Goal: Task Accomplishment & Management: Manage account settings

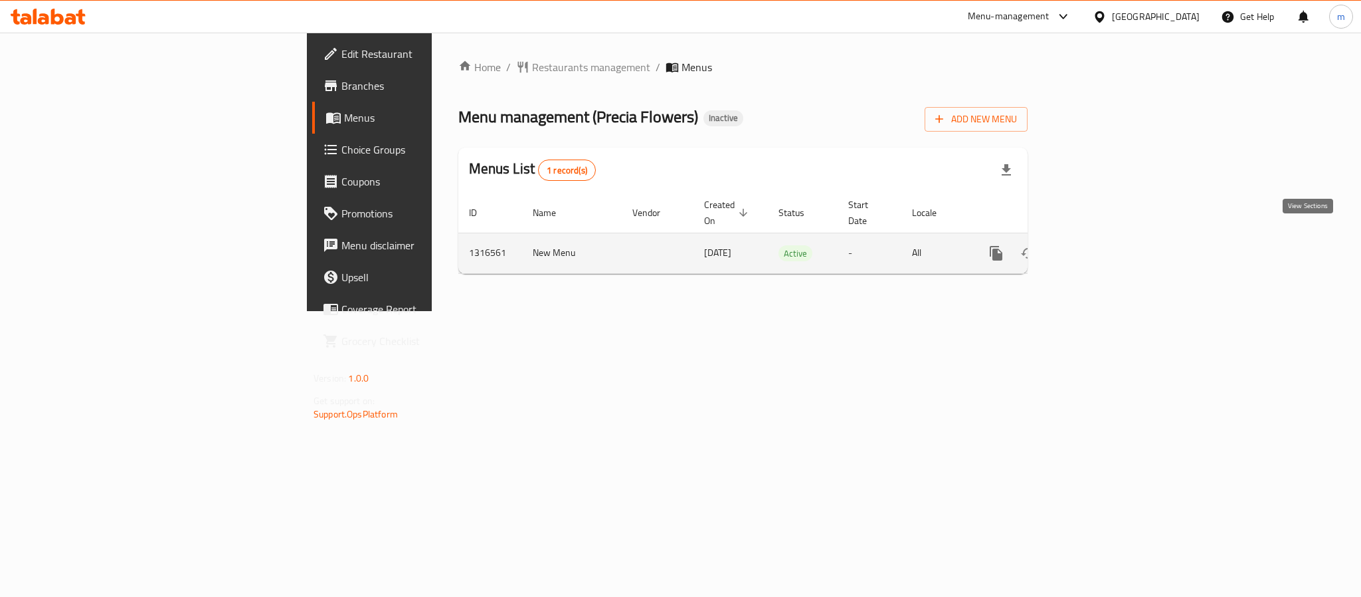
click at [1100, 245] on icon "enhanced table" at bounding box center [1092, 253] width 16 height 16
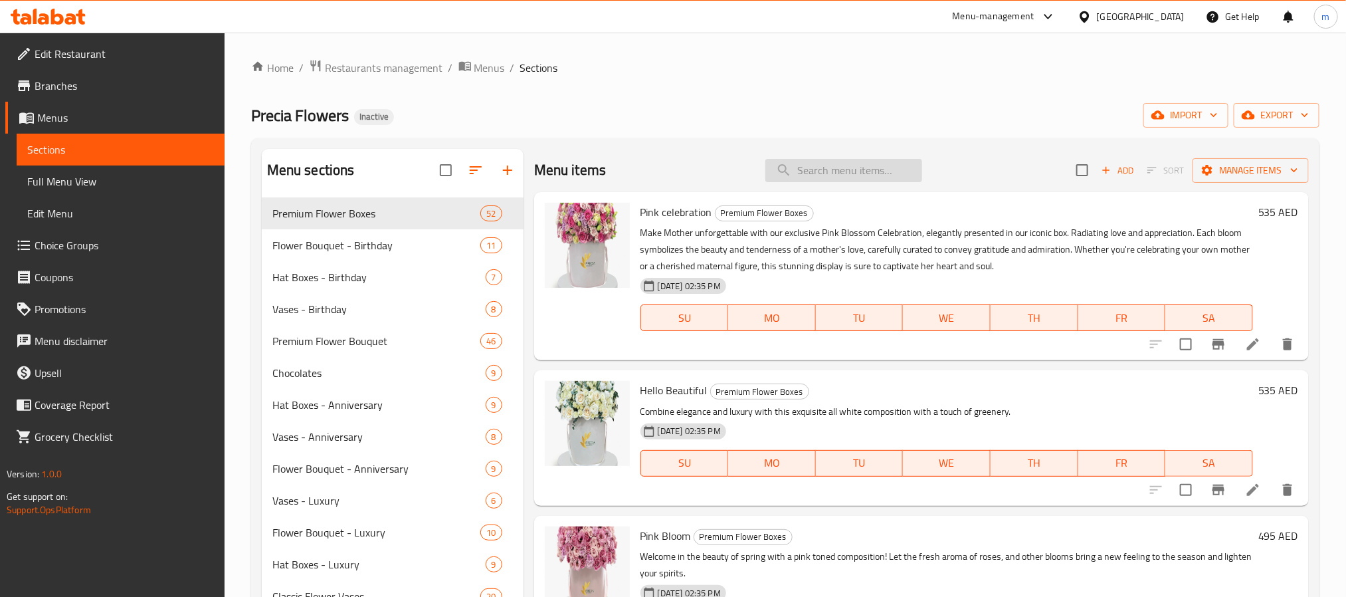
click at [897, 178] on input "search" at bounding box center [843, 170] width 157 height 23
paste input "New Born Bouquet Autumn Love"
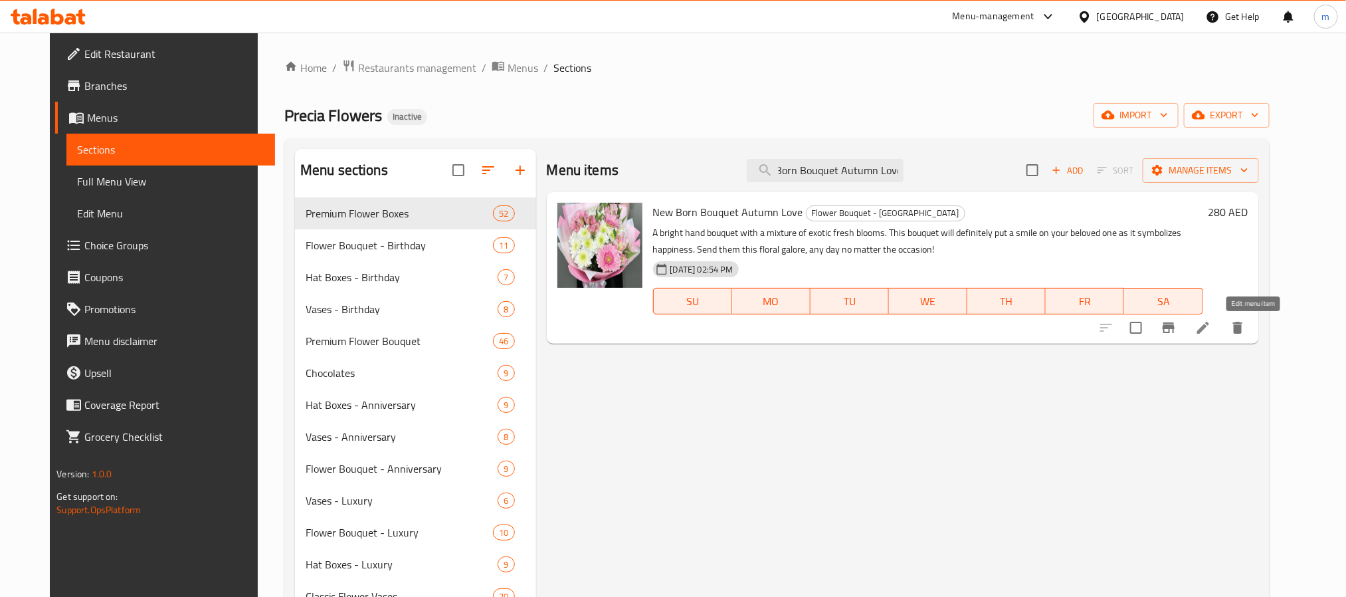
type input "New Born Bouquet Autumn Love"
click at [1209, 330] on icon at bounding box center [1203, 328] width 12 height 12
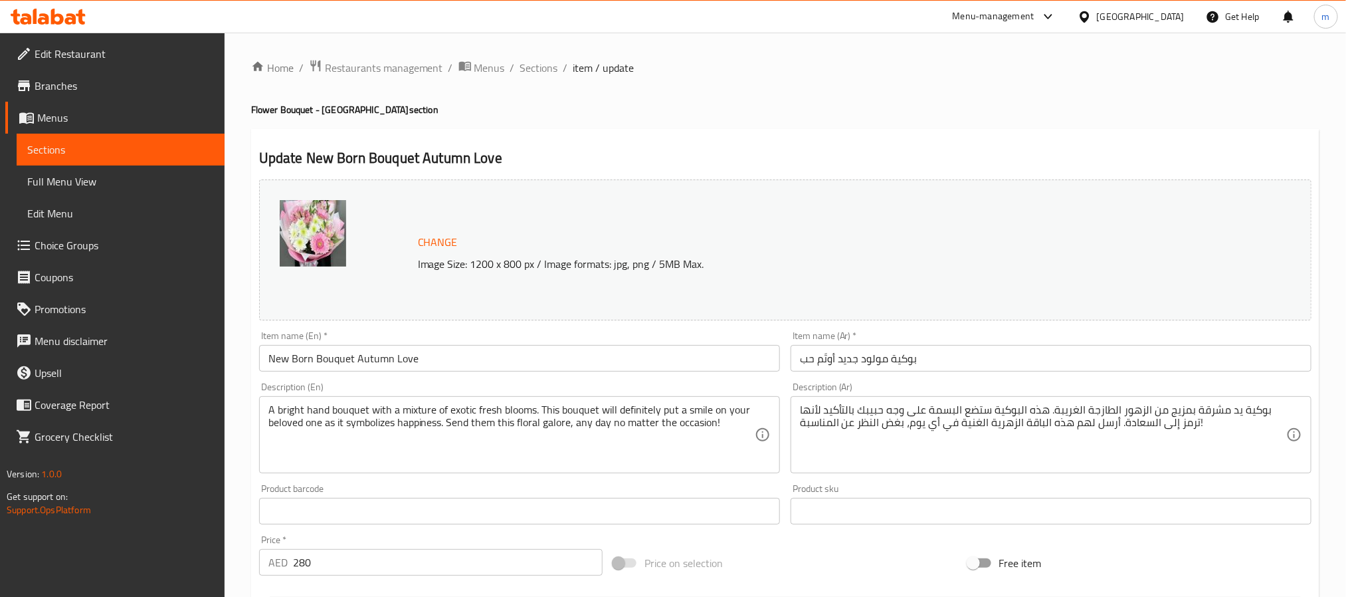
click at [1026, 128] on div "Home / Restaurants management / Menus / Sections / item / update Flower Bouquet…" at bounding box center [785, 495] width 1068 height 872
click at [1018, 96] on div "Home / Restaurants management / Menus / Sections / item / update Flower Bouquet…" at bounding box center [785, 495] width 1068 height 872
click at [530, 70] on span "Sections" at bounding box center [539, 68] width 38 height 16
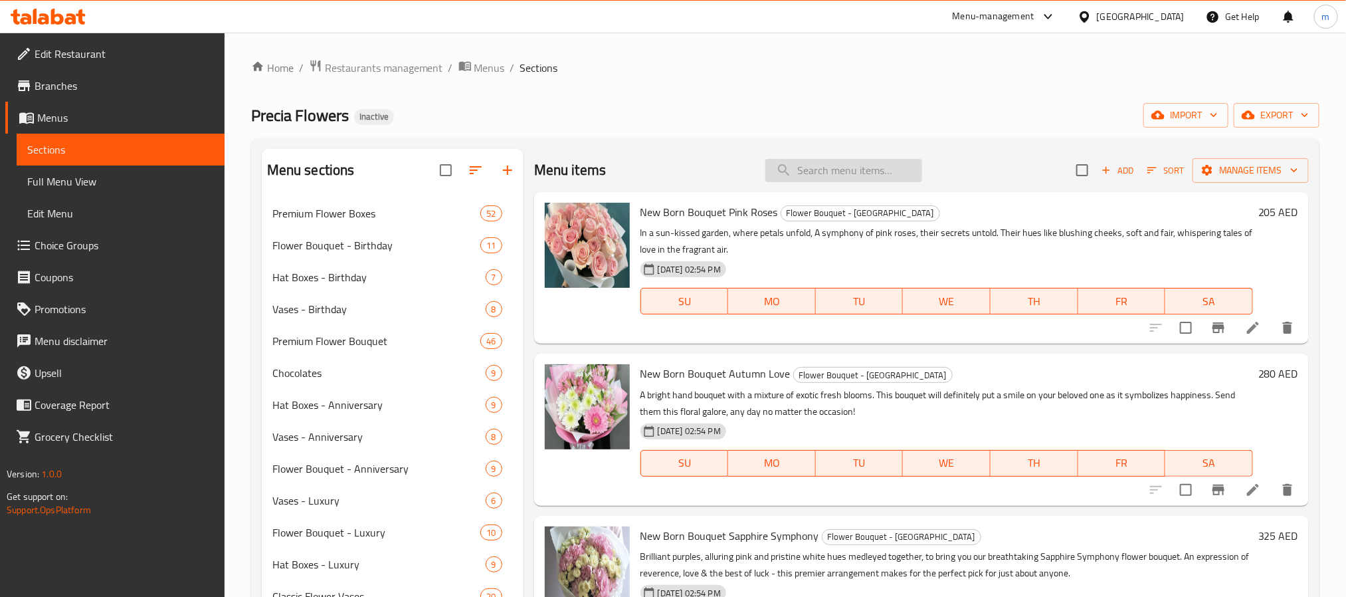
click at [811, 170] on input "search" at bounding box center [843, 170] width 157 height 23
paste input "New Born Bouquet Forever Yours"
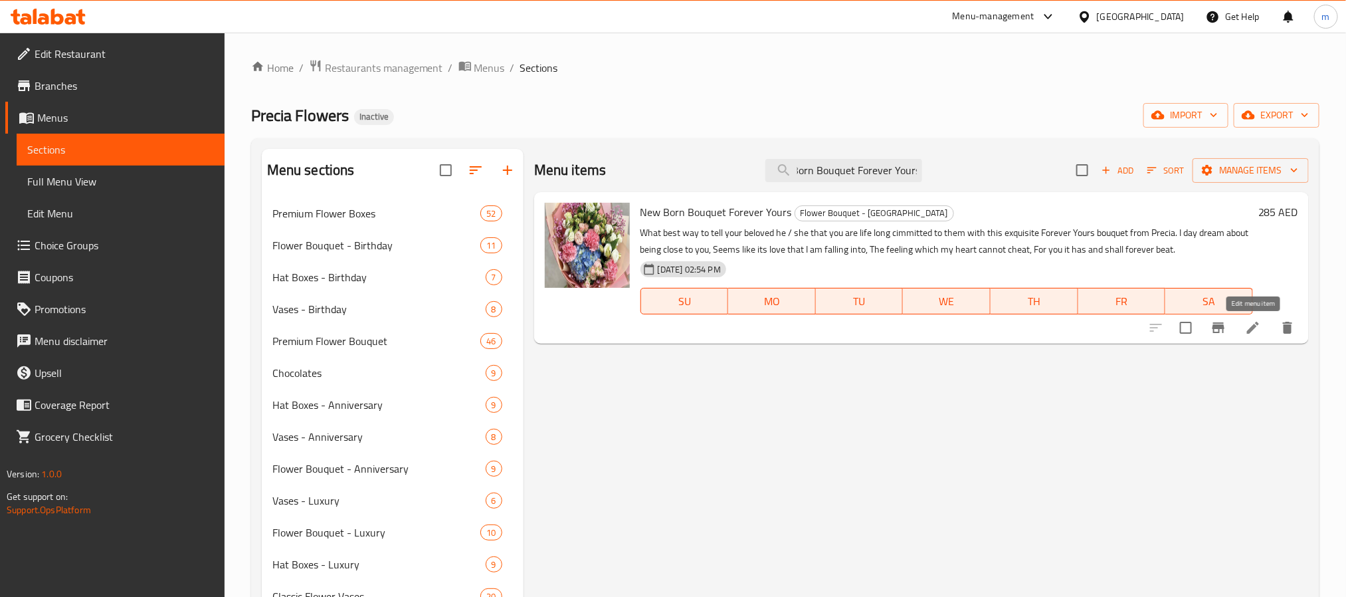
type input "New Born Bouquet Forever Yours"
click at [1248, 326] on icon at bounding box center [1253, 328] width 16 height 16
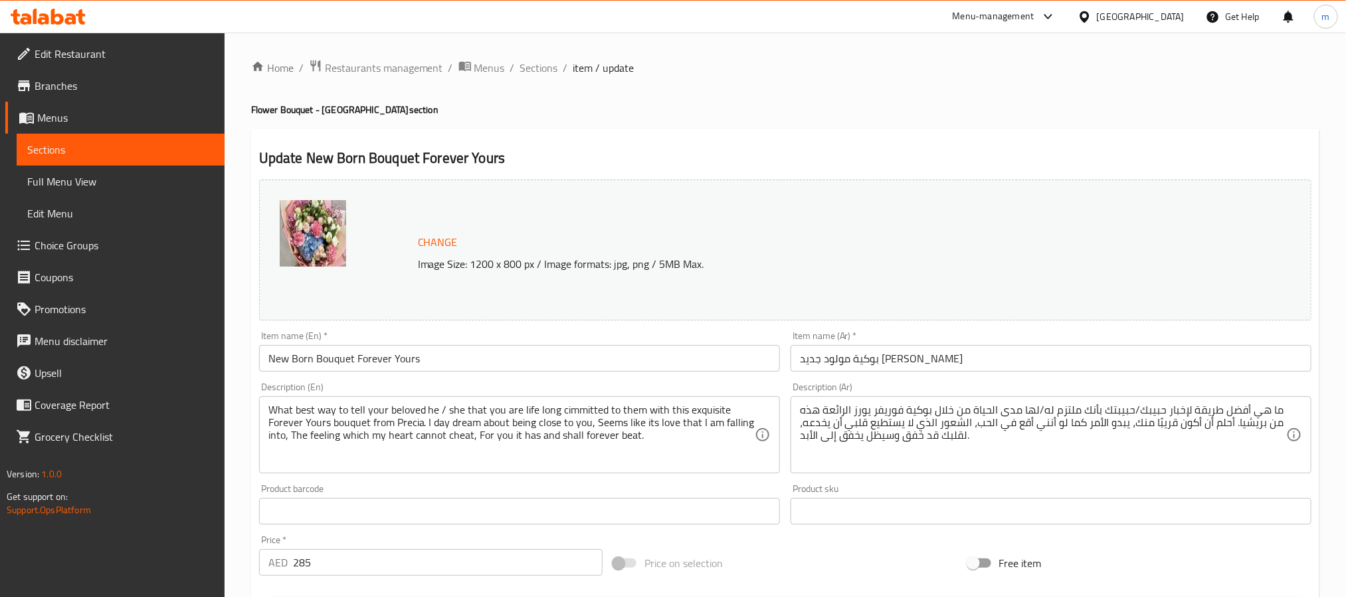
click at [885, 136] on div "Update New Born Bouquet Forever Yours Change Image Size: 1200 x 800 px / Image …" at bounding box center [785, 525] width 1068 height 793
click at [1037, 130] on div "Update New Born Bouquet Forever Yours Change Image Size: 1200 x 800 px / Image …" at bounding box center [785, 525] width 1068 height 793
click at [879, 92] on div "Home / Restaurants management / Menus / Sections / item / update Flower Bouquet…" at bounding box center [785, 495] width 1068 height 872
drag, startPoint x: 530, startPoint y: 66, endPoint x: 568, endPoint y: 88, distance: 43.8
click at [530, 68] on span "Sections" at bounding box center [539, 68] width 38 height 16
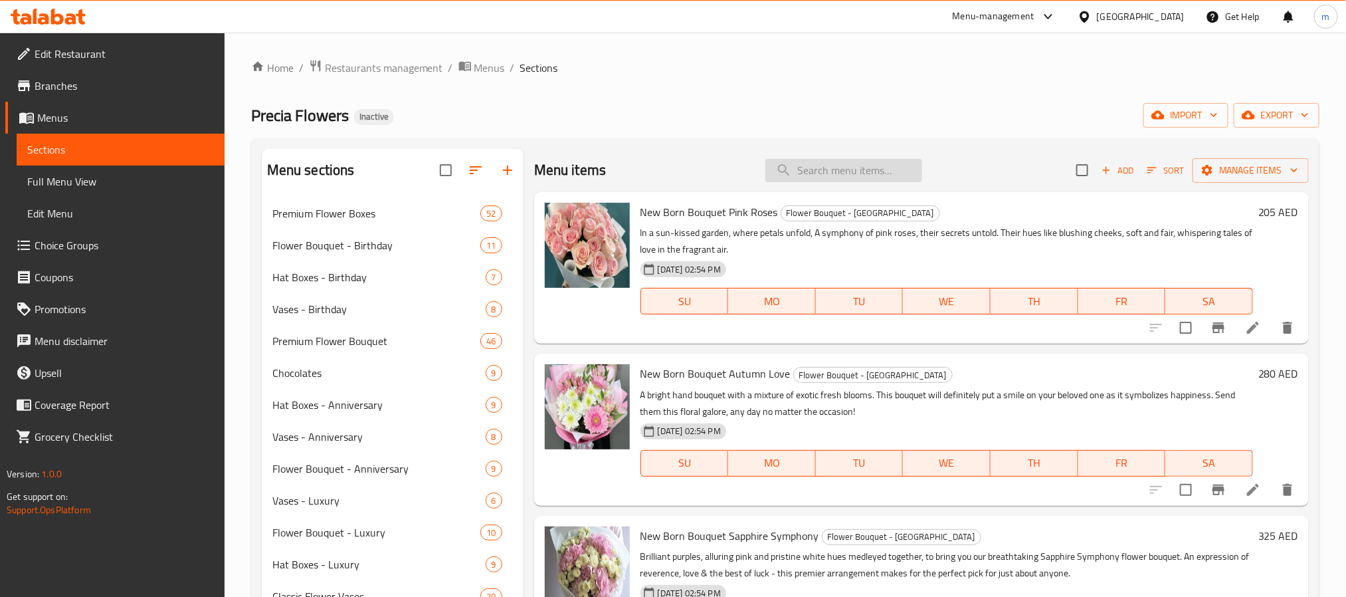
click at [869, 169] on input "search" at bounding box center [843, 170] width 157 height 23
paste input "New Born Bouquet Hydrangea and Gerbera"
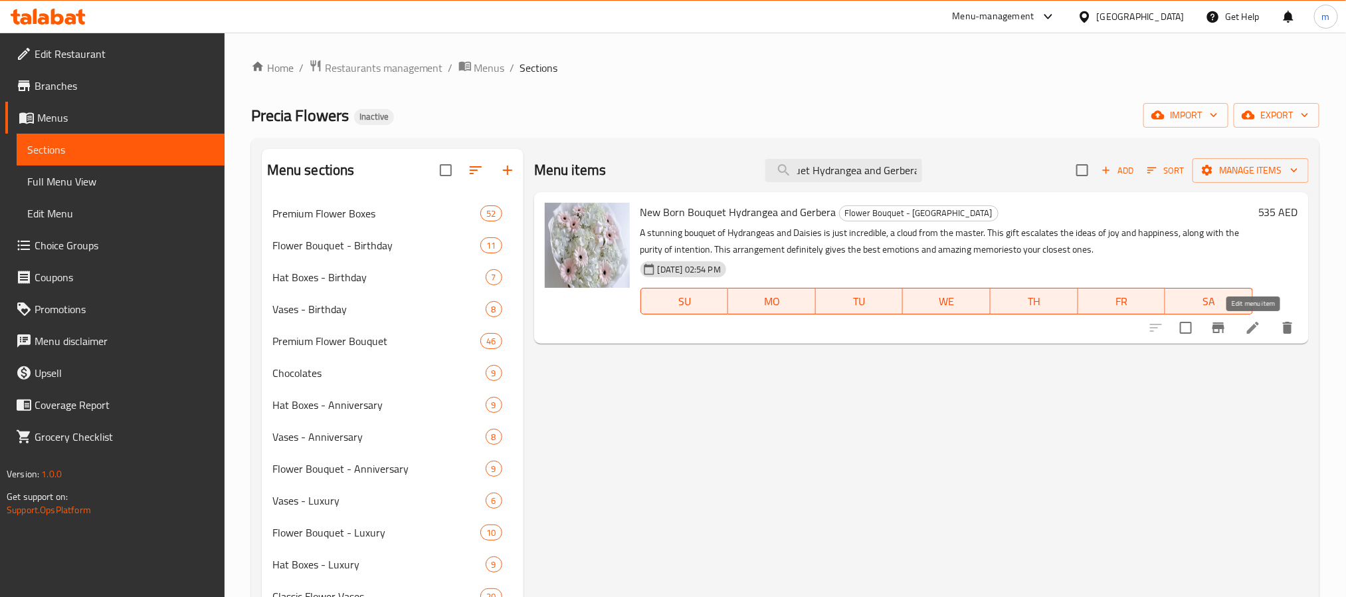
type input "New Born Bouquet Hydrangea and Gerbera"
click at [1248, 323] on icon at bounding box center [1253, 328] width 16 height 16
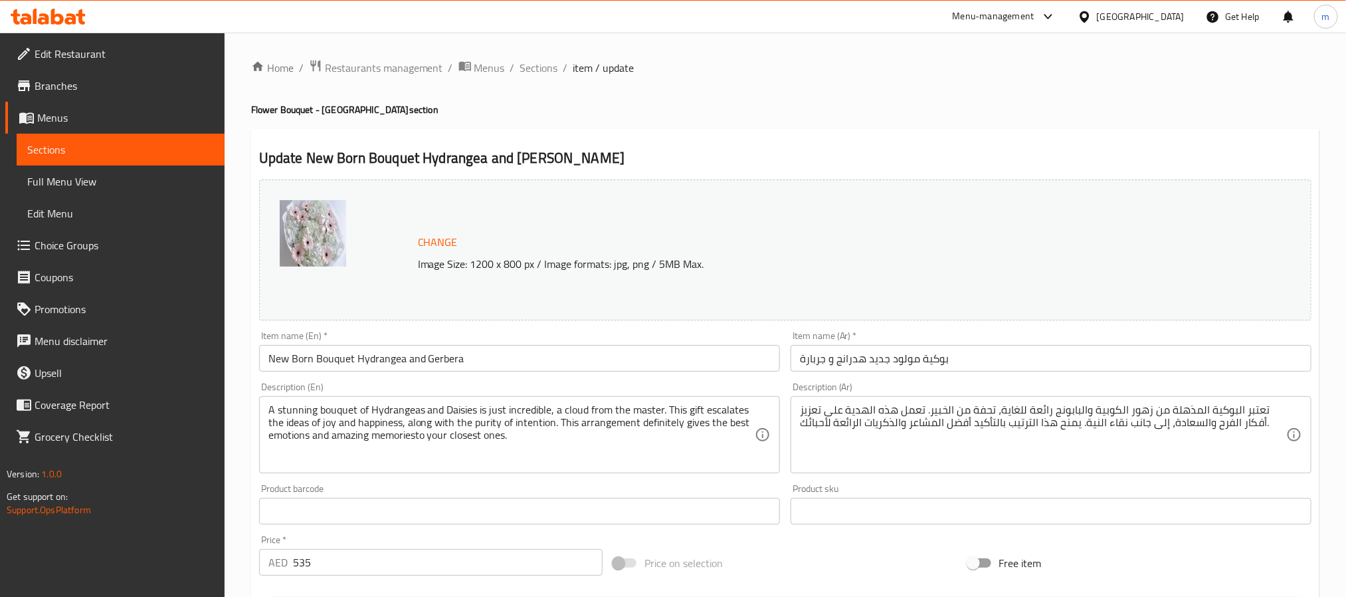
click at [849, 124] on div "Home / Restaurants management / Menus / Sections / item / update Flower Bouquet…" at bounding box center [785, 495] width 1068 height 872
click at [1124, 110] on h4 "Flower Bouquet - [GEOGRAPHIC_DATA] section" at bounding box center [785, 109] width 1068 height 13
click at [996, 130] on div "Update New Born Bouquet Hydrangea and Gerbera Change Image Size: 1200 x 800 px …" at bounding box center [785, 525] width 1068 height 793
drag, startPoint x: 549, startPoint y: 76, endPoint x: 626, endPoint y: 134, distance: 96.5
click at [549, 76] on span "Sections" at bounding box center [539, 68] width 38 height 16
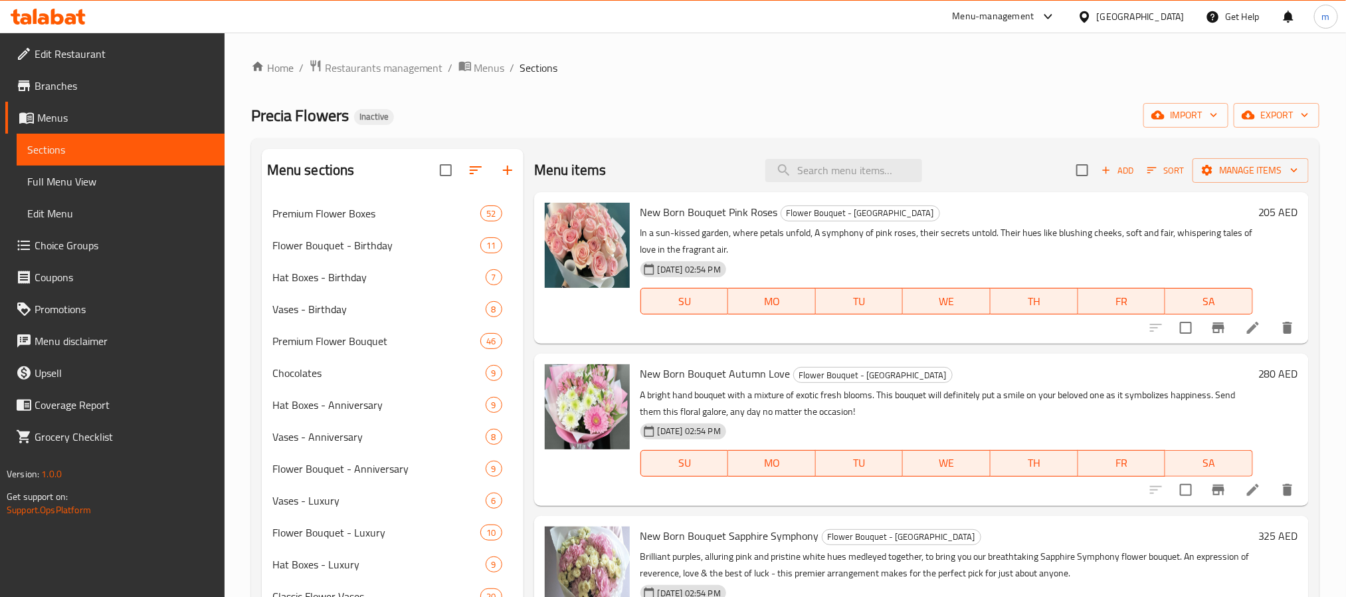
click at [851, 183] on div "Menu items Add Sort Manage items" at bounding box center [921, 170] width 775 height 43
click at [849, 175] on input "search" at bounding box center [843, 170] width 157 height 23
paste input "New born Vase Sentimental Pink"
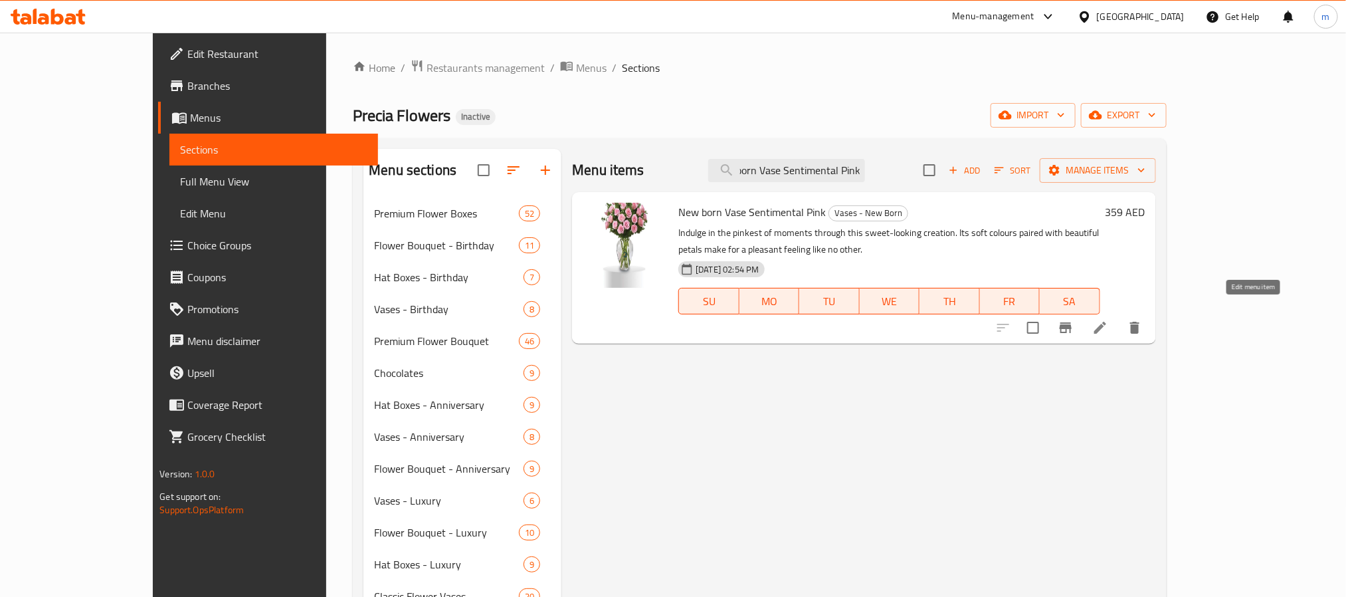
type input "New born Vase Sentimental Pink"
click at [1108, 320] on icon at bounding box center [1100, 328] width 16 height 16
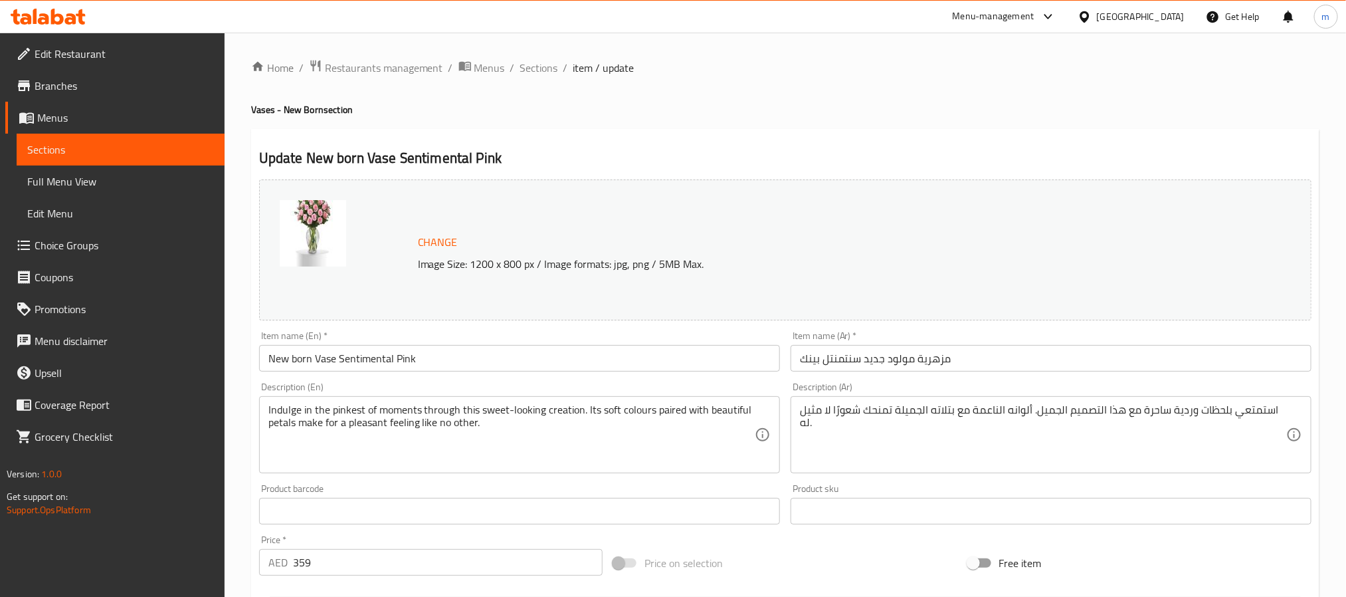
click at [816, 151] on h2 "Update New born Vase Sentimental Pink" at bounding box center [785, 158] width 1052 height 20
click at [1018, 96] on div "Home / Restaurants management / Menus / Sections / item / update Vases - New Bo…" at bounding box center [785, 495] width 1068 height 872
click at [1048, 160] on h2 "Update New born Vase Sentimental Pink" at bounding box center [785, 158] width 1052 height 20
click at [551, 74] on span "Sections" at bounding box center [539, 68] width 38 height 16
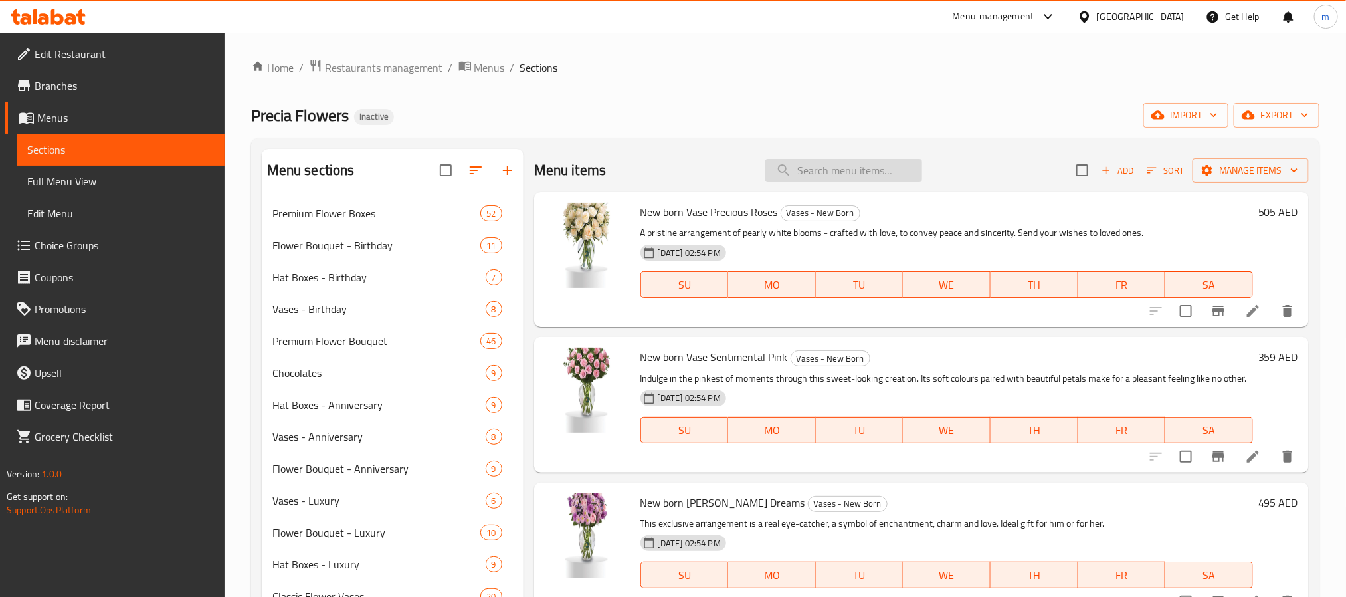
click at [801, 169] on input "search" at bounding box center [843, 170] width 157 height 23
paste input "New born [PERSON_NAME] Dreams"
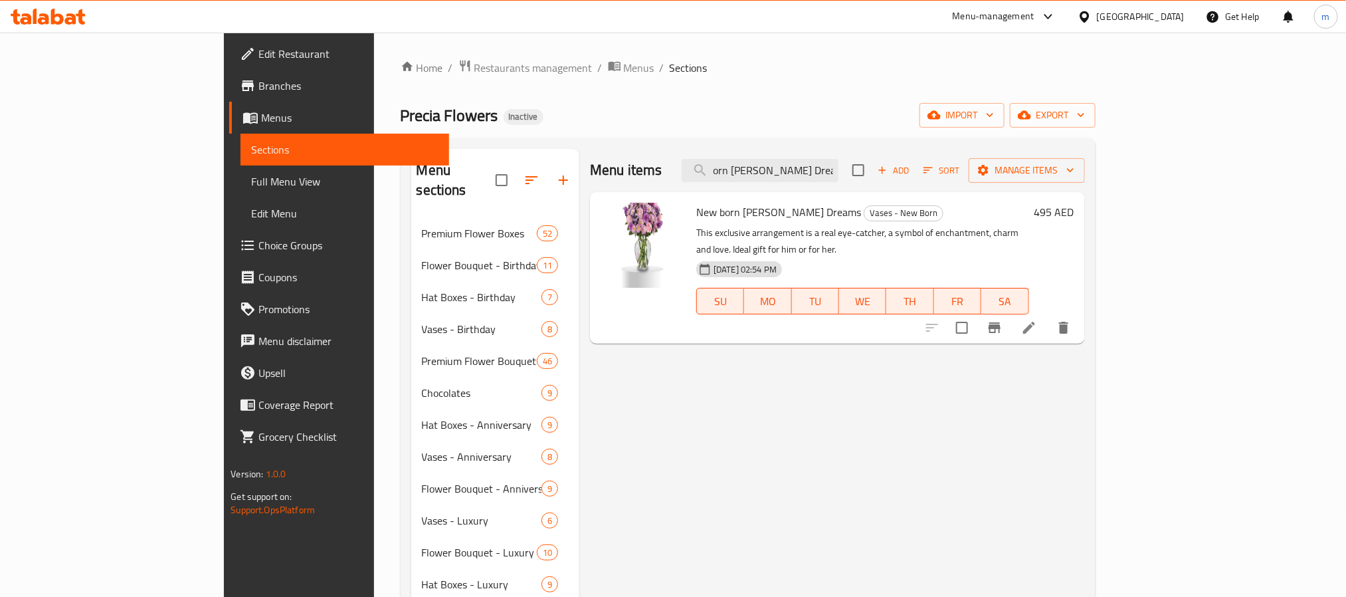
type input "New born [PERSON_NAME] Dreams"
click at [1035, 322] on icon at bounding box center [1029, 328] width 12 height 12
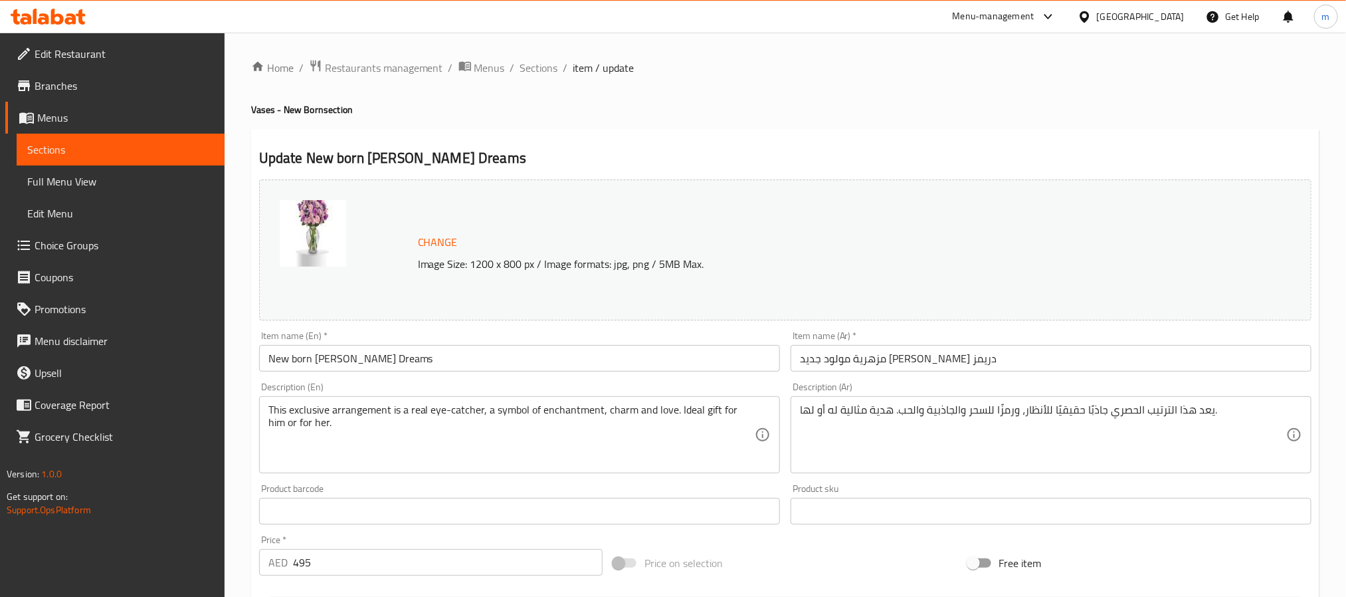
click at [967, 138] on div "Update New born Vase Lavender Dreams Change Image Size: 1200 x 800 px / Image f…" at bounding box center [785, 525] width 1068 height 793
click at [897, 126] on div "Home / Restaurants management / Menus / Sections / item / update Vases - New Bo…" at bounding box center [785, 495] width 1068 height 872
click at [935, 108] on h4 "Vases - [GEOGRAPHIC_DATA] section" at bounding box center [785, 109] width 1068 height 13
click at [70, 16] on icon at bounding box center [70, 18] width 11 height 11
